Goal: Information Seeking & Learning: Learn about a topic

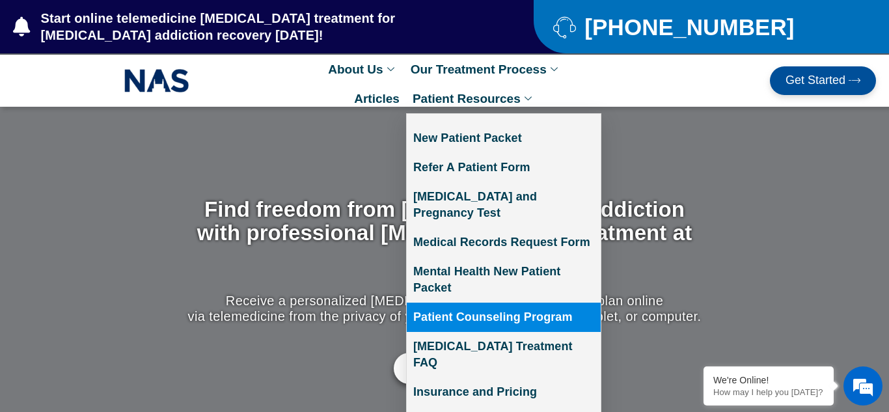
click at [499, 307] on link "Patient Counseling Program" at bounding box center [504, 317] width 194 height 29
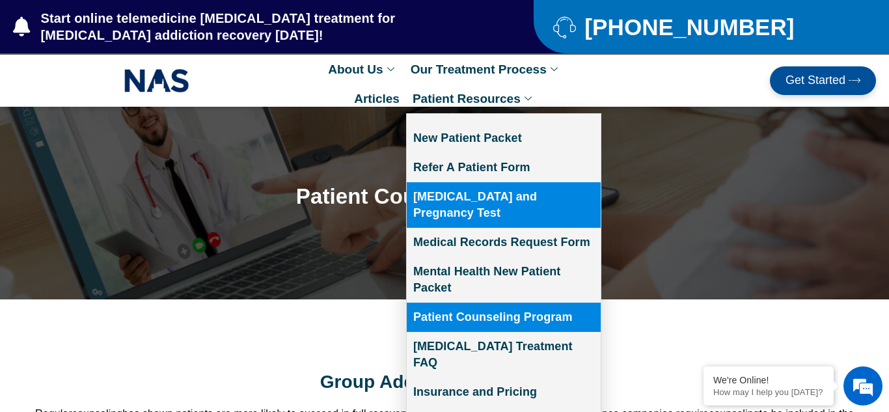
click at [508, 192] on link "[MEDICAL_DATA] and Pregnancy Test" at bounding box center [504, 205] width 194 height 46
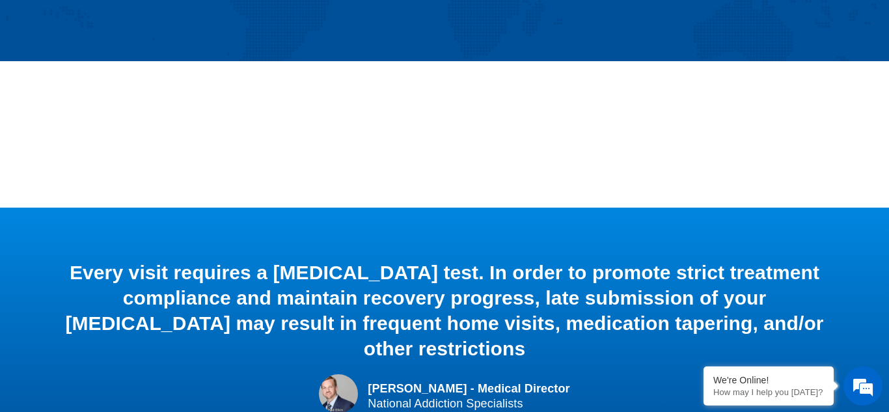
scroll to position [233, 0]
